Goal: Task Accomplishment & Management: Manage account settings

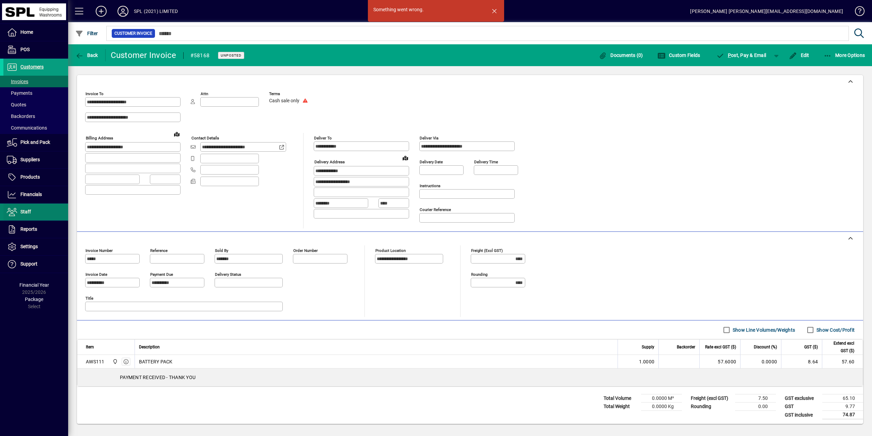
scroll to position [819, 0]
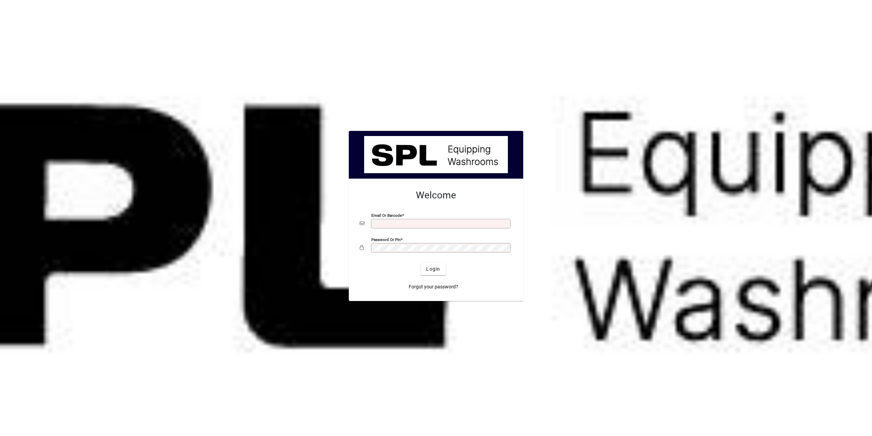
scroll to position [819, 0]
